Goal: Task Accomplishment & Management: Manage account settings

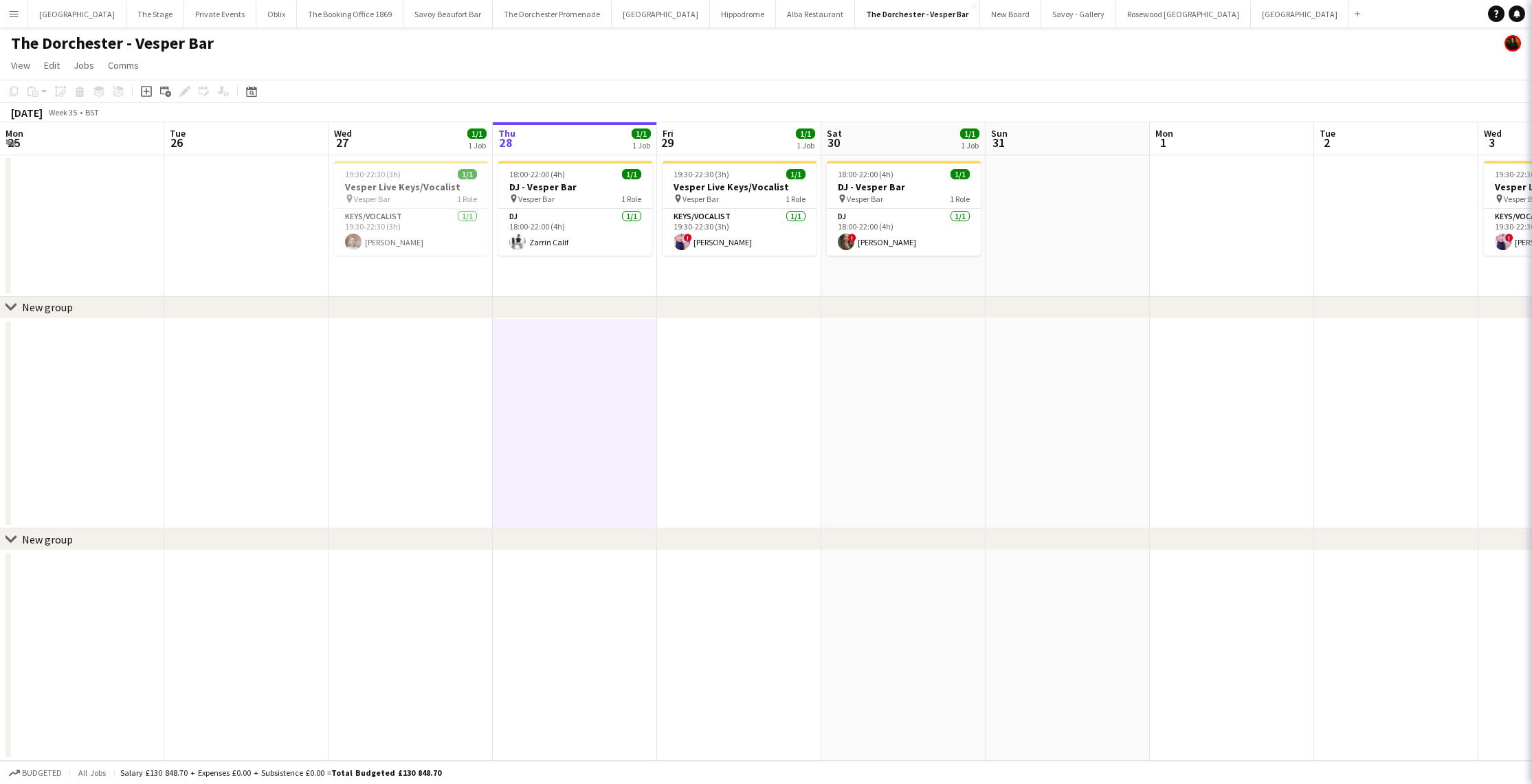
scroll to position [0, 329]
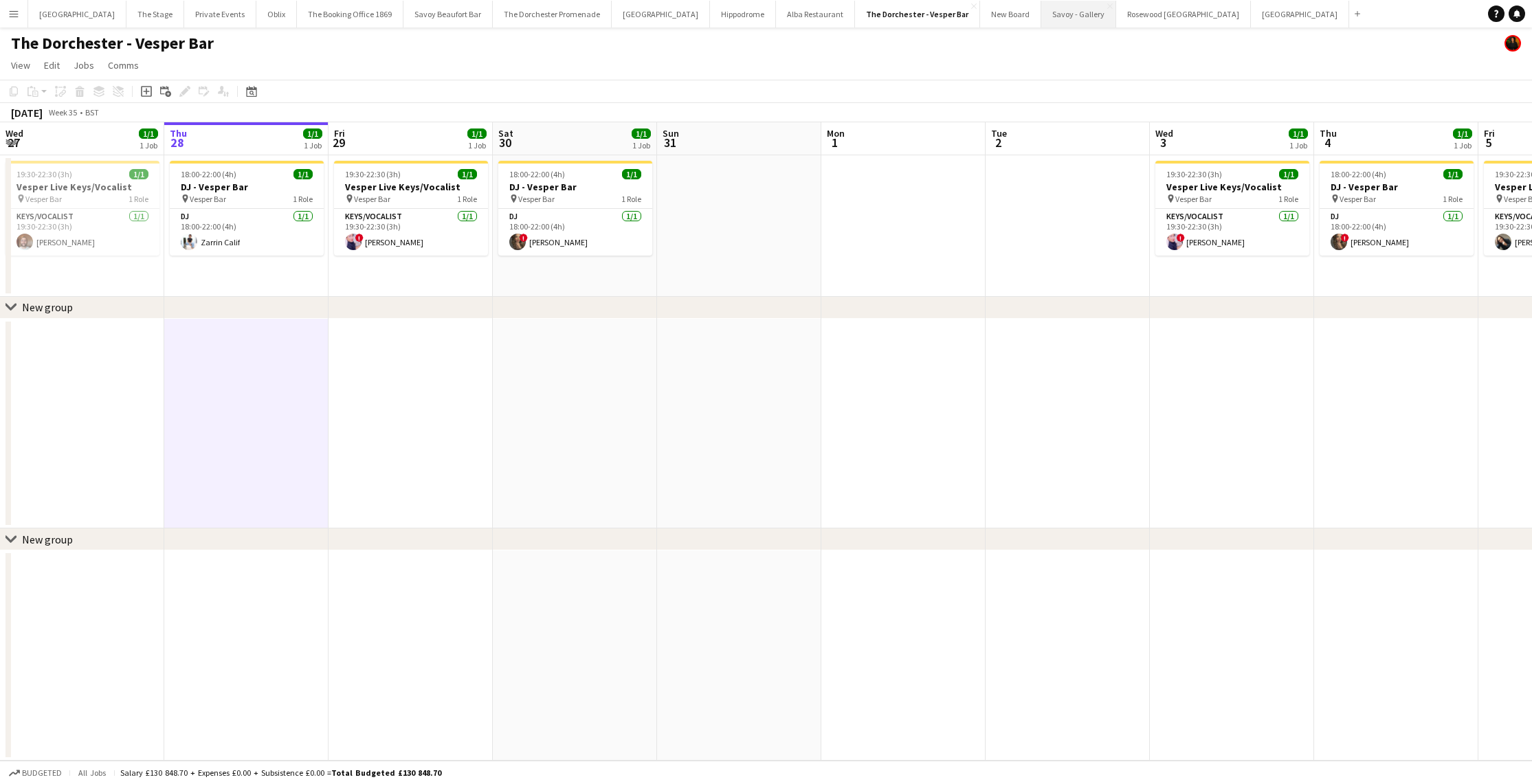
click at [1042, 15] on button "Savoy - Gallery Close" at bounding box center [1079, 14] width 75 height 27
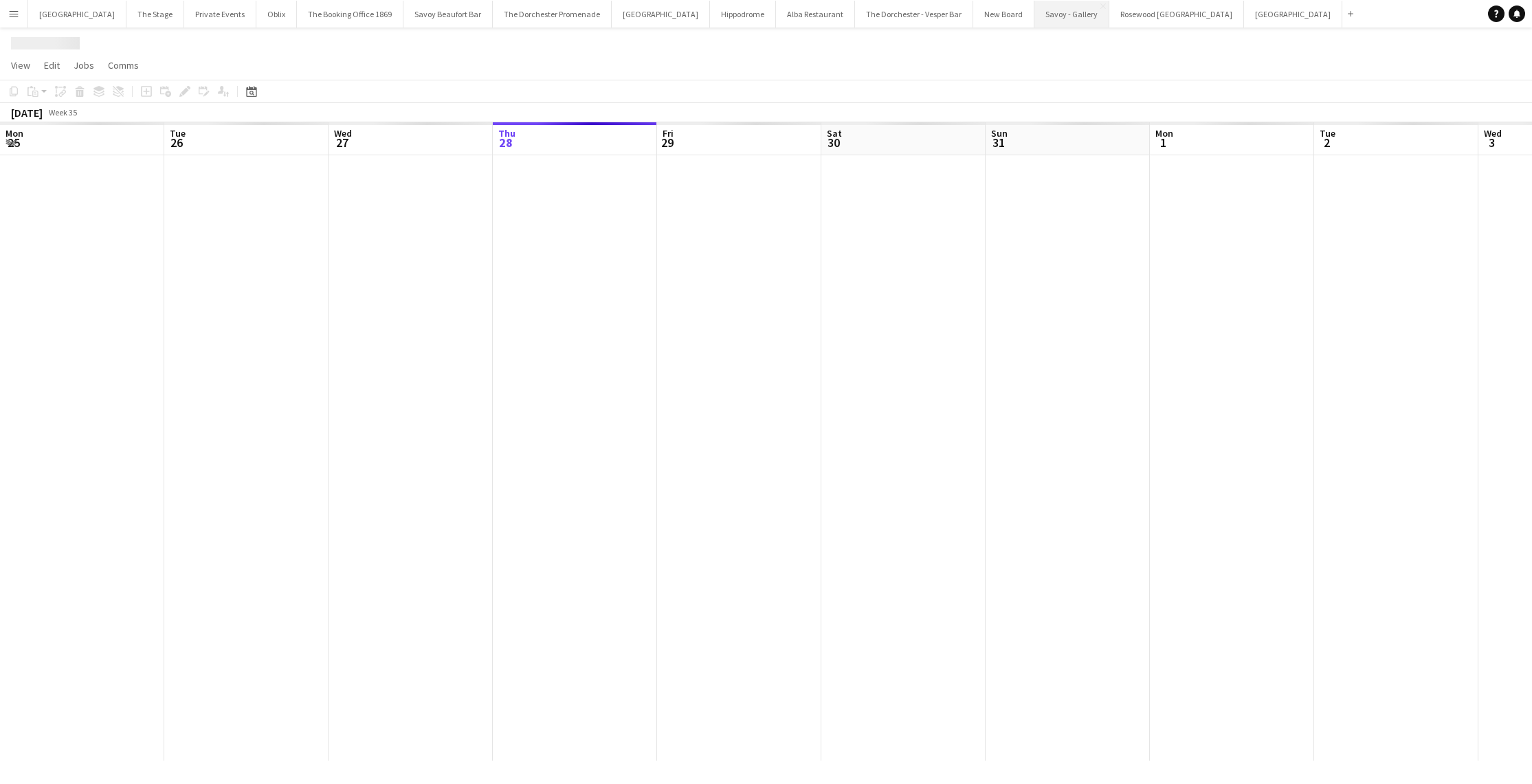
scroll to position [0, 329]
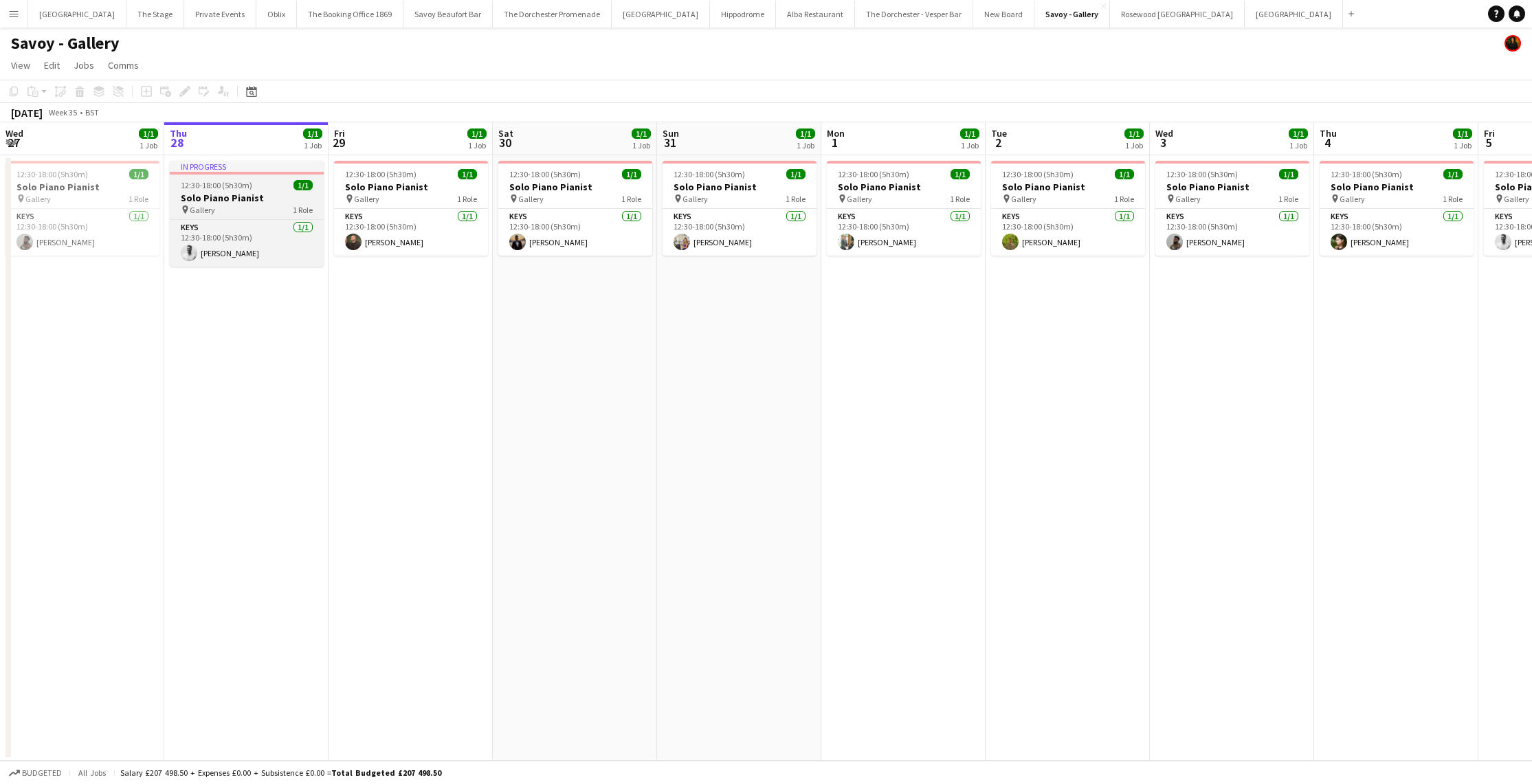
click at [252, 193] on h3 "Solo Piano Pianist" at bounding box center [246, 198] width 154 height 12
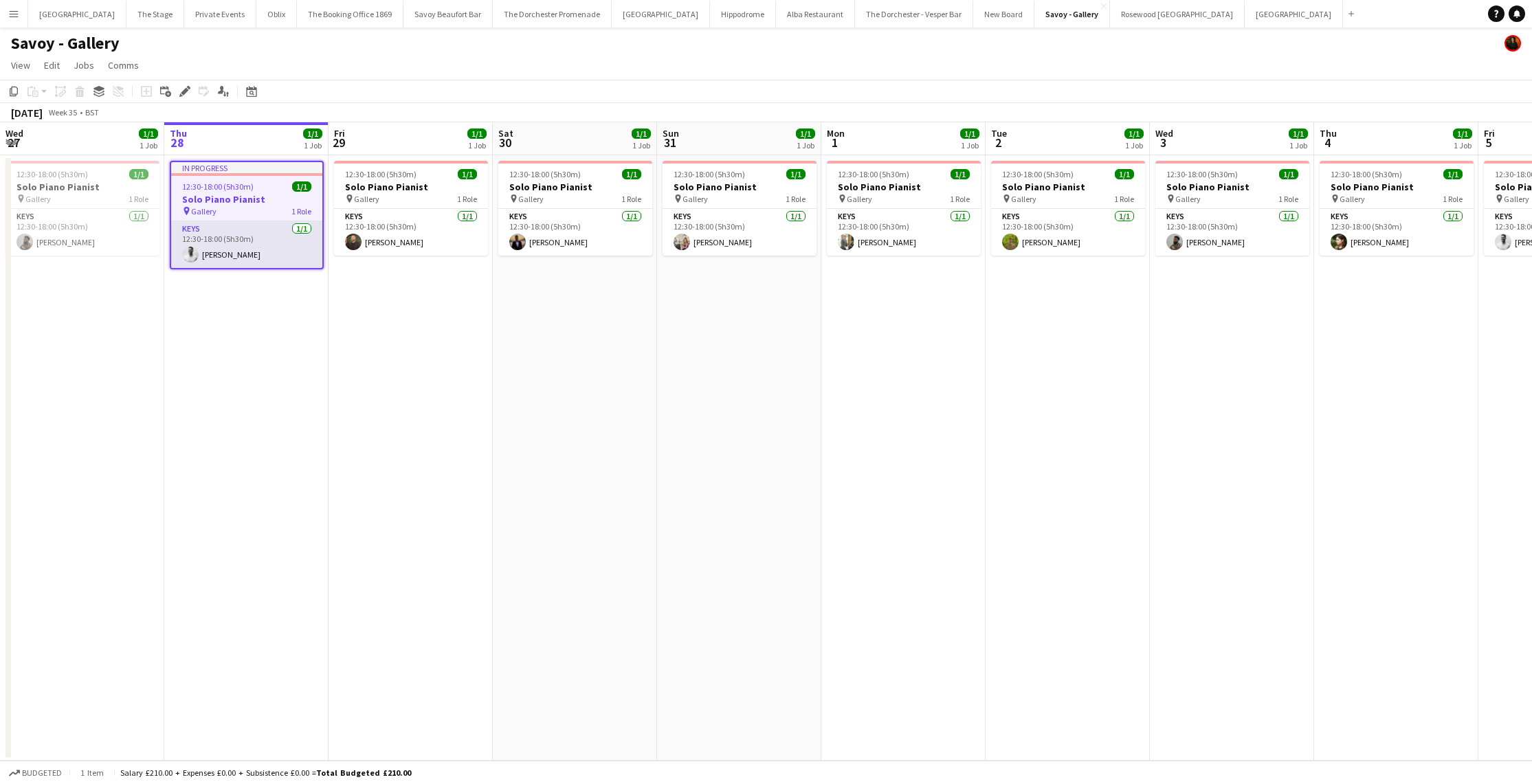
click at [284, 267] on app-job-card "In progress 12:30-18:00 (5h30m) 1/1 Solo Piano Pianist pin Gallery 1 Role Keys …" at bounding box center [246, 215] width 154 height 109
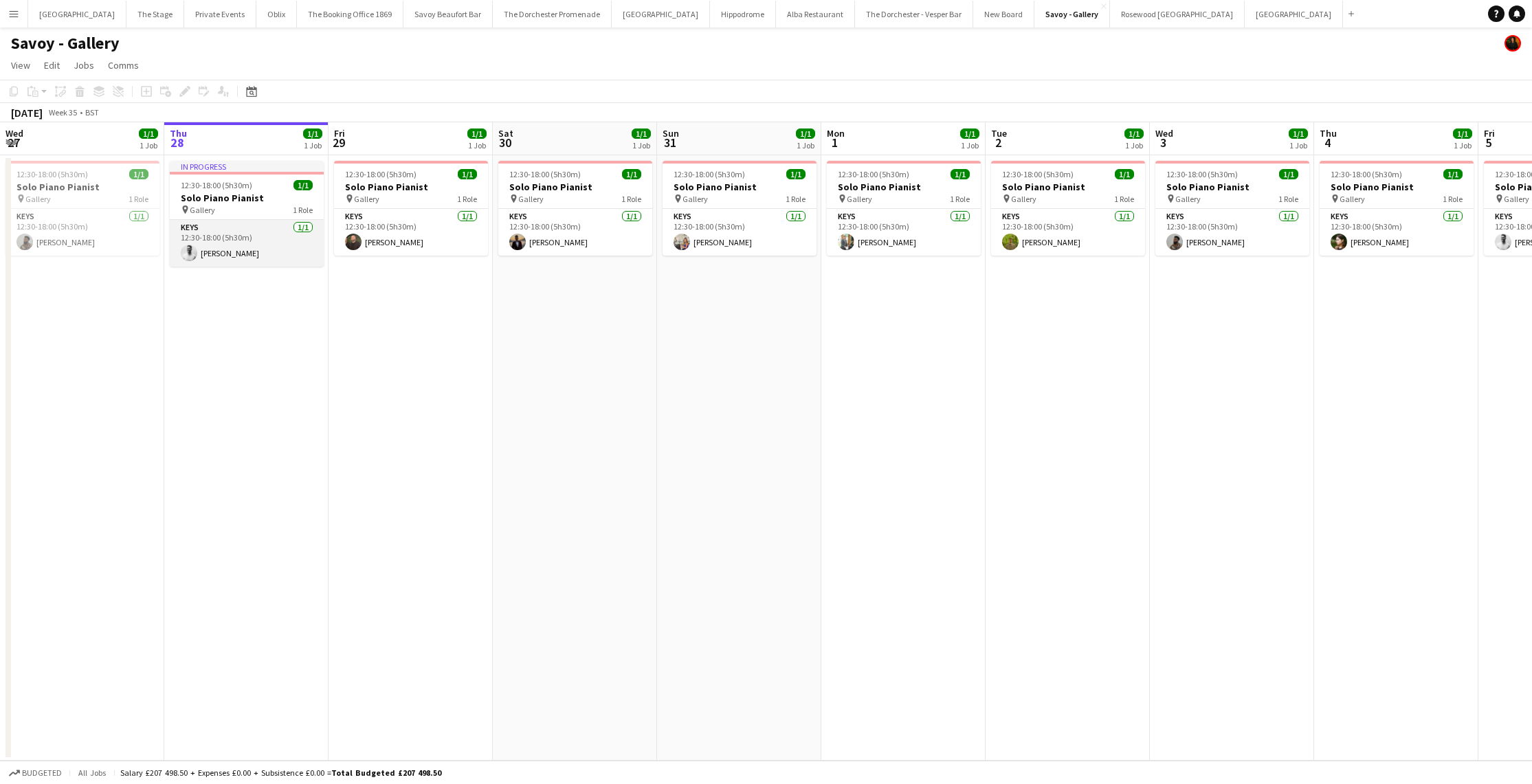
click at [233, 232] on app-card-role "Keys [DATE] 12:30-18:00 (5h30m) [PERSON_NAME]" at bounding box center [246, 243] width 154 height 47
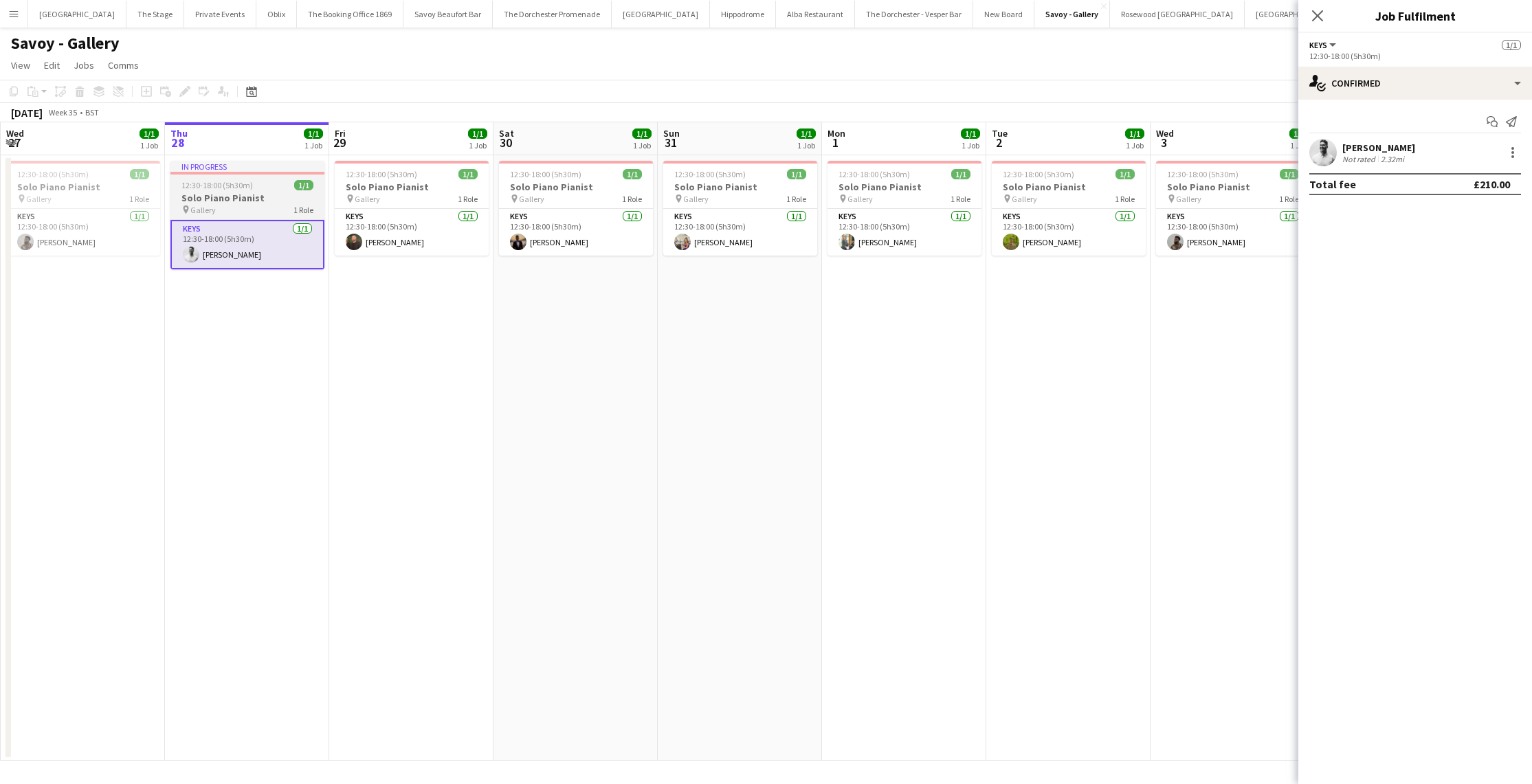
click at [238, 188] on span "12:30-18:00 (5h30m)" at bounding box center [217, 185] width 72 height 10
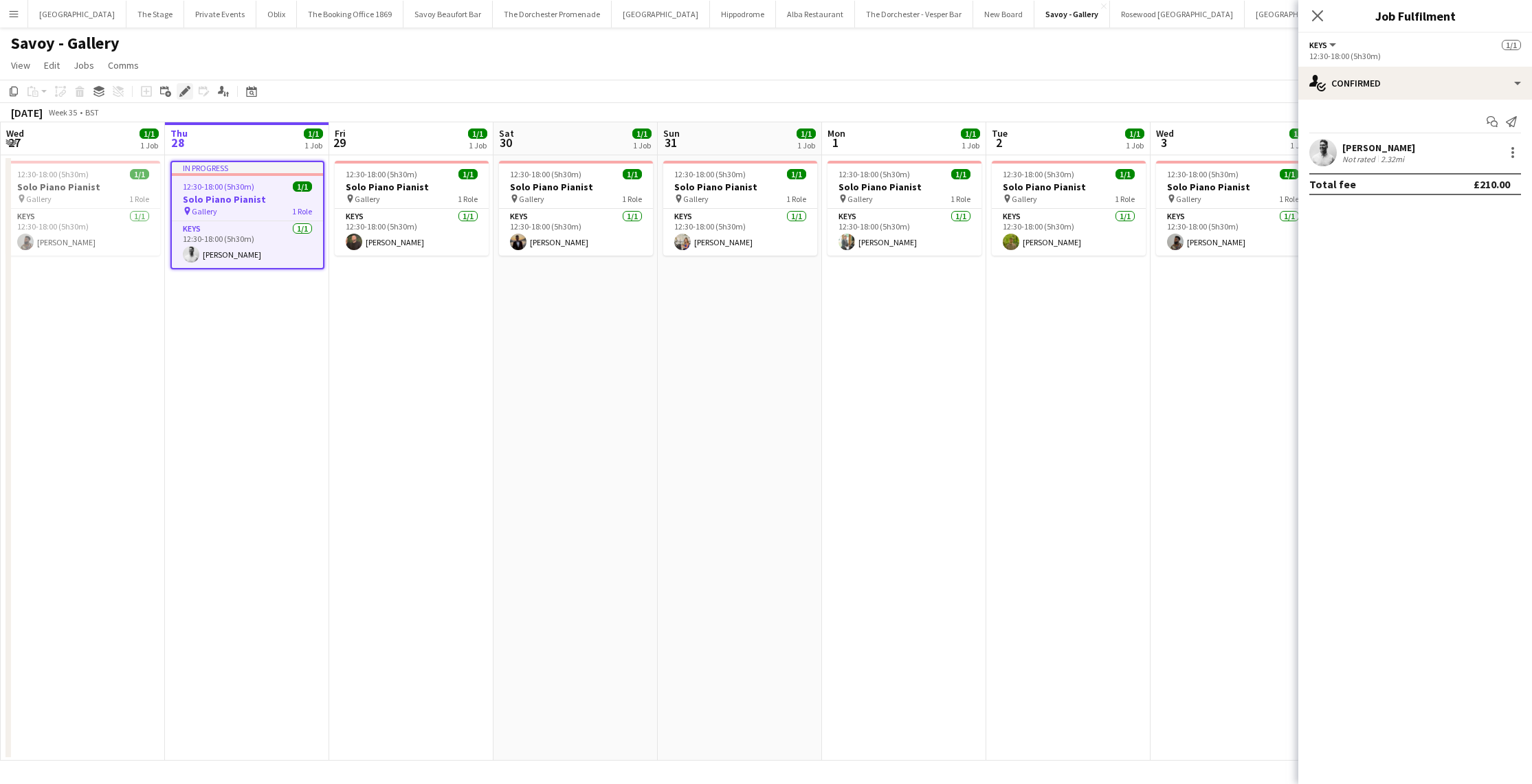
click at [183, 98] on div "Edit" at bounding box center [184, 91] width 16 height 16
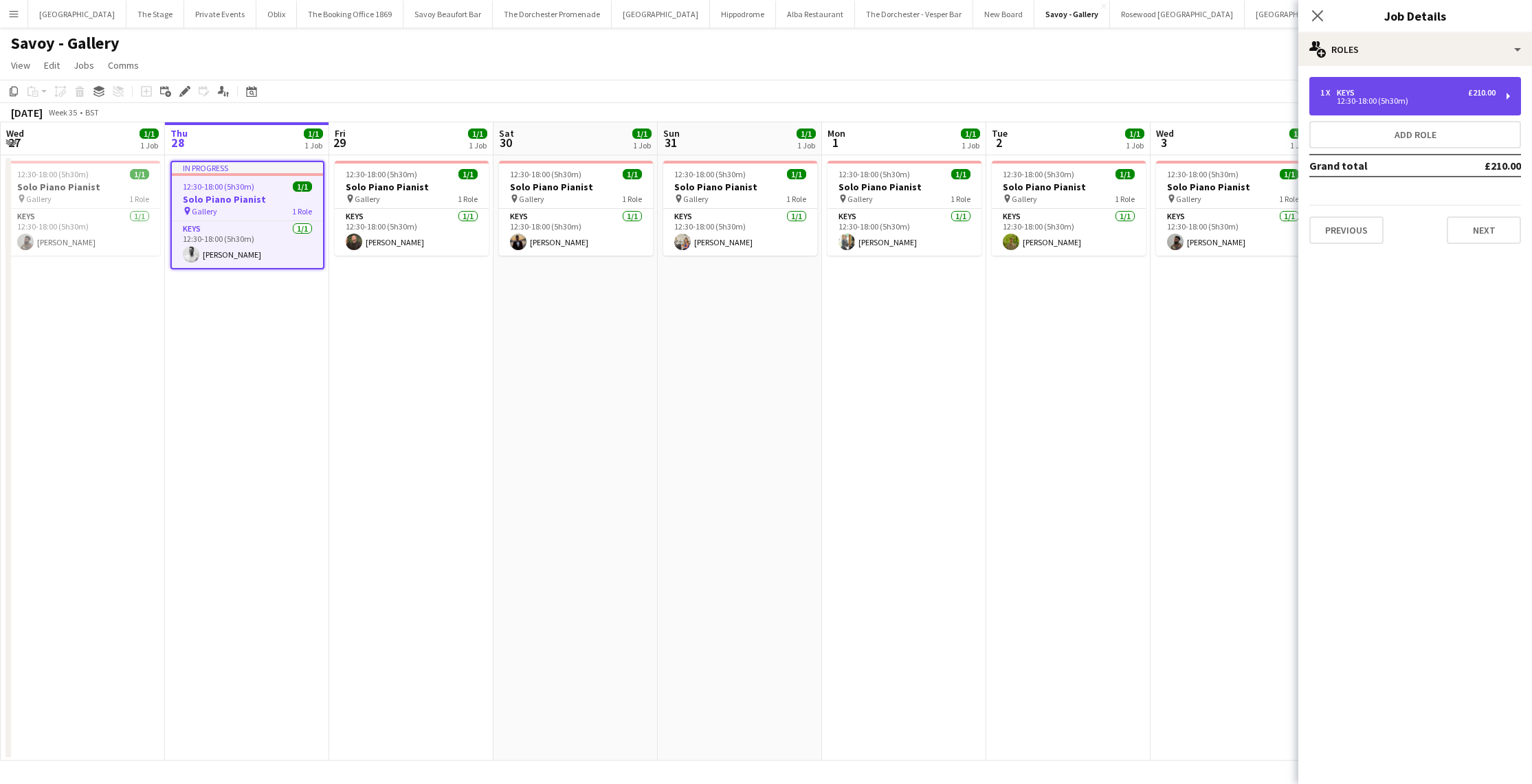
click at [1357, 112] on div "1 x Keys £210.00 12:30-18:00 (5h30m)" at bounding box center [1415, 96] width 212 height 39
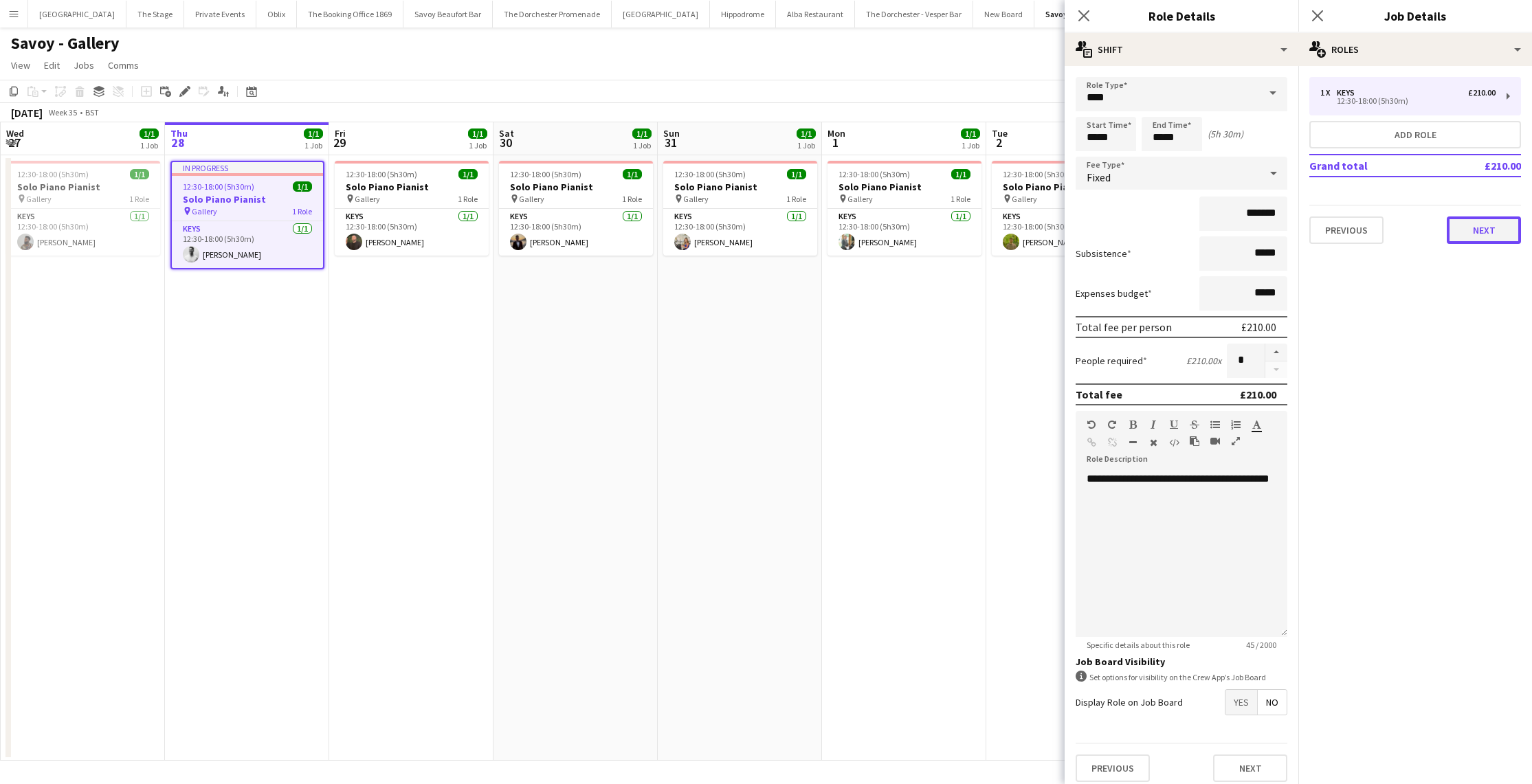
click at [1495, 219] on button "Next" at bounding box center [1484, 230] width 74 height 28
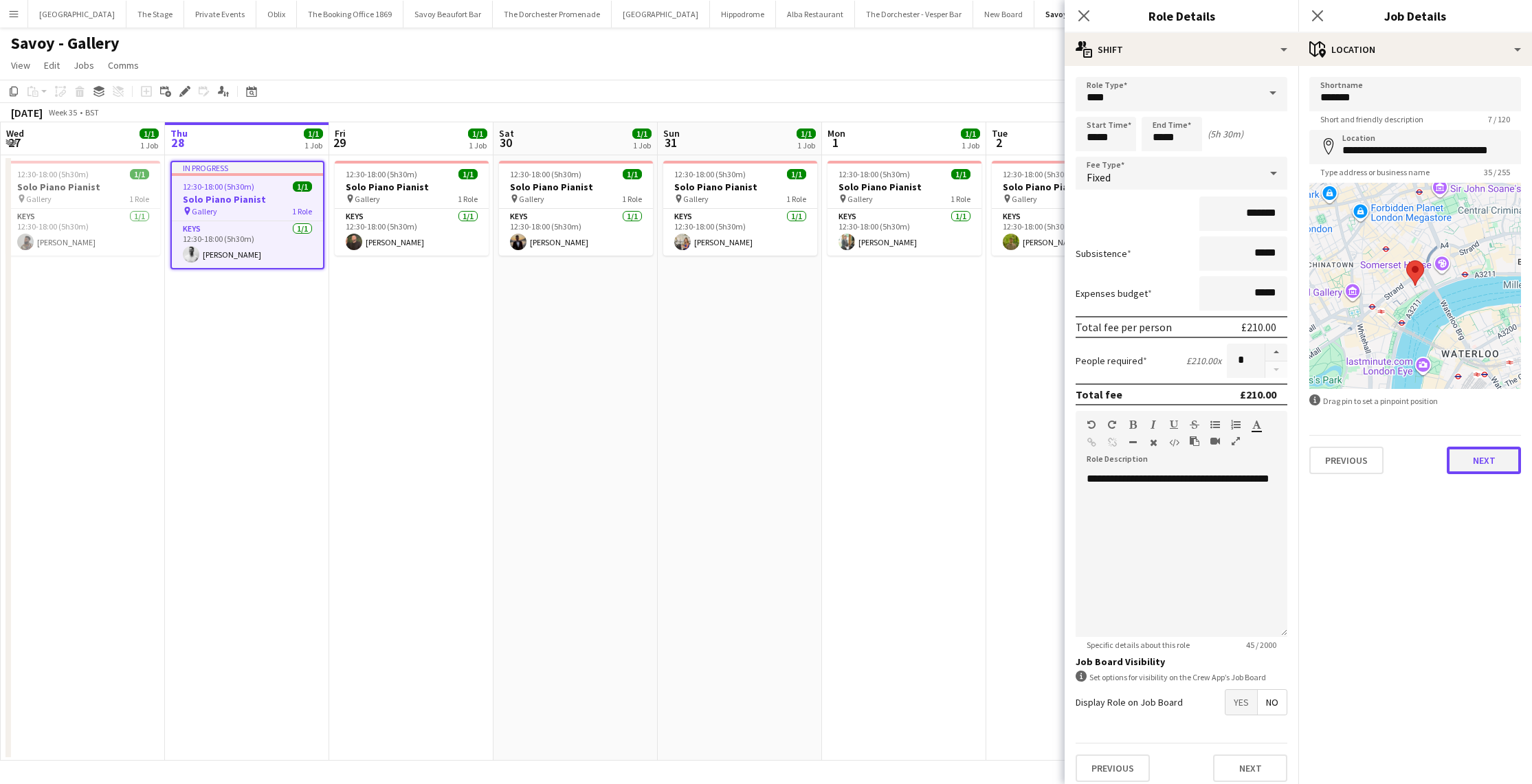
click at [1474, 468] on button "Next" at bounding box center [1484, 461] width 74 height 28
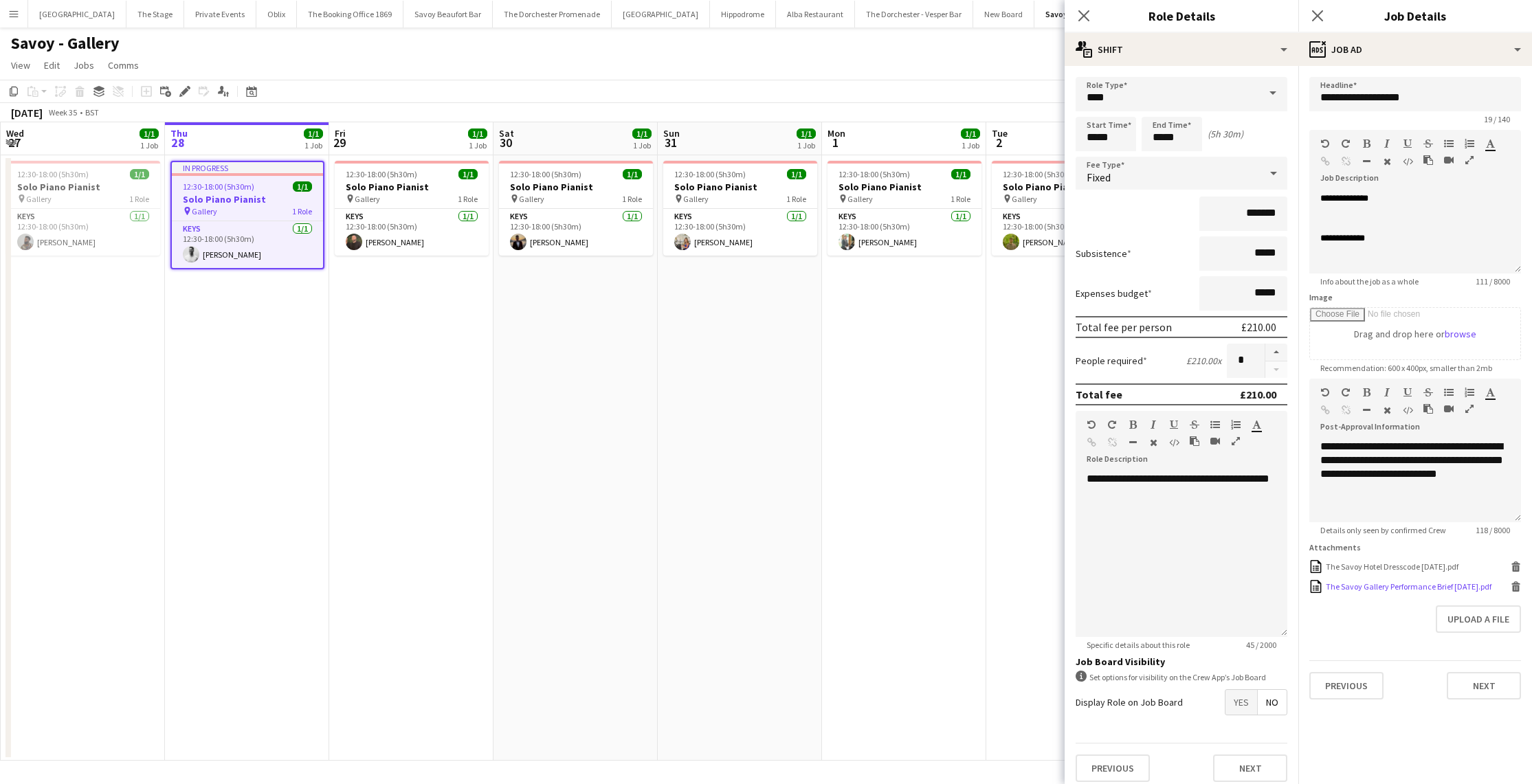
click at [1346, 591] on div "The Savoy Gallery Performance Brief [DATE].pdf The Savoy Gallery Performance Br…" at bounding box center [1415, 586] width 212 height 13
click at [450, 500] on app-date-cell "12:30-18:00 (5h30m) 1/1 Solo Piano Pianist pin Gallery 1 Role Keys [DATE] 12:30…" at bounding box center [412, 458] width 164 height 606
